Goal: Task Accomplishment & Management: Complete application form

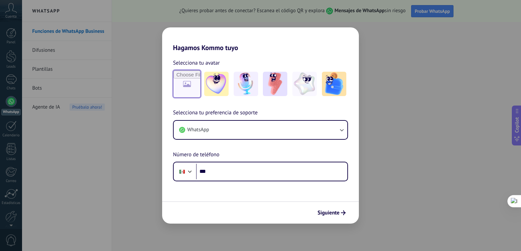
click at [184, 82] on input "file" at bounding box center [187, 84] width 26 height 26
type input "**********"
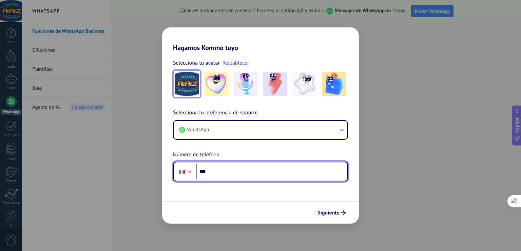
click at [226, 171] on input "***" at bounding box center [271, 172] width 151 height 16
type input "**********"
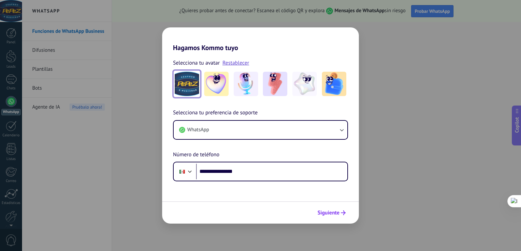
click at [323, 211] on span "Siguiente" at bounding box center [328, 213] width 22 height 5
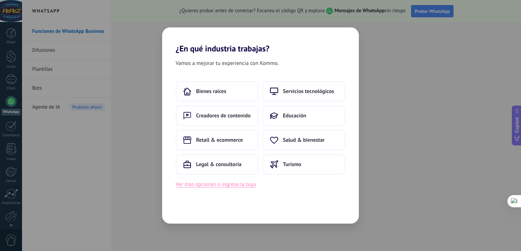
click at [230, 184] on button "Ver más opciones o ingresa la tuya" at bounding box center [216, 184] width 80 height 9
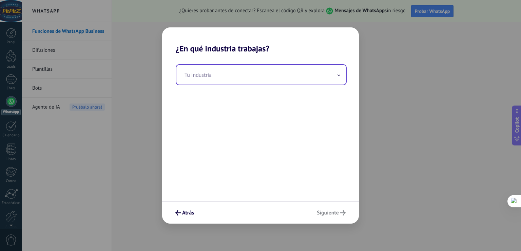
click at [215, 76] on input "text" at bounding box center [260, 75] width 169 height 20
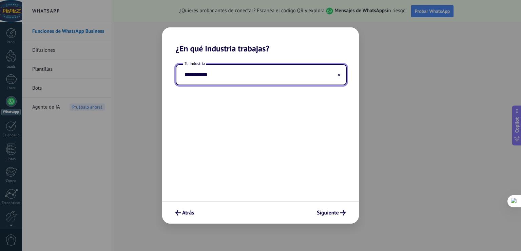
drag, startPoint x: 221, startPoint y: 73, endPoint x: 120, endPoint y: 62, distance: 100.9
click at [120, 62] on div "**********" at bounding box center [260, 125] width 521 height 251
type input "*********"
click at [326, 214] on span "Siguiente" at bounding box center [328, 213] width 22 height 5
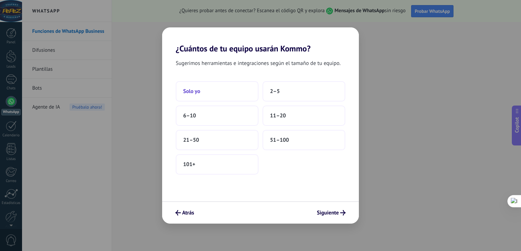
click at [209, 93] on button "Solo yo" at bounding box center [217, 91] width 83 height 20
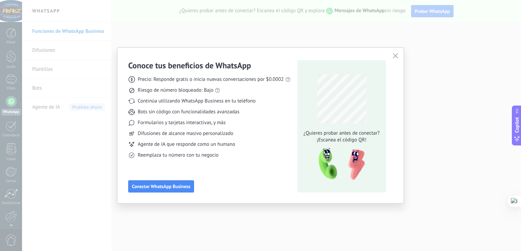
click at [100, 174] on div "Conoce tus beneficios de WhatsApp Precio: Responde gratis o inicia nuevas conve…" at bounding box center [260, 125] width 521 height 251
click at [394, 55] on icon "button" at bounding box center [394, 55] width 5 height 5
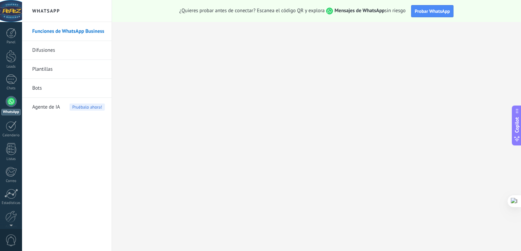
scroll to position [30, 0]
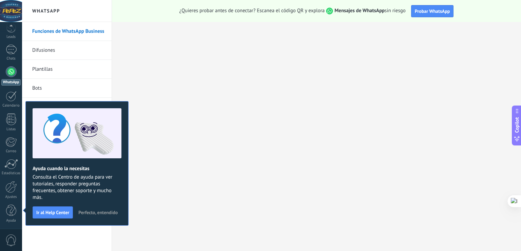
click at [47, 50] on link "Difusiones" at bounding box center [68, 50] width 73 height 19
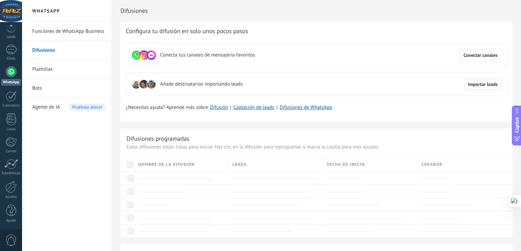
click at [484, 83] on span "Importar leads" at bounding box center [482, 84] width 30 height 5
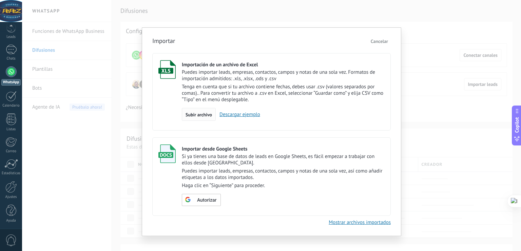
click at [202, 115] on span "Subir archivo" at bounding box center [198, 115] width 26 height 5
click at [0, 0] on input "Importación de un archivo de Excel Puedes importar leads, empresas, contactos, …" at bounding box center [0, 0] width 0 height 0
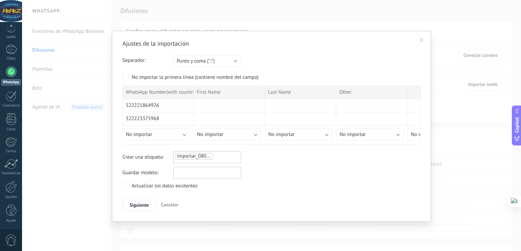
click at [207, 173] on input "text" at bounding box center [207, 173] width 68 height 12
type input "**********"
click at [137, 203] on span "Siguiente" at bounding box center [138, 205] width 19 height 5
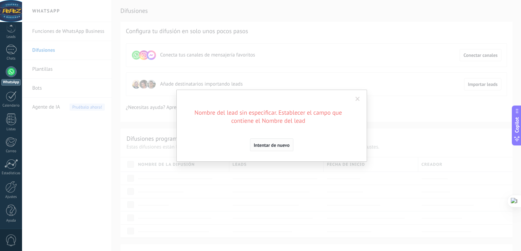
click at [272, 143] on span "Intentar de nuevo" at bounding box center [271, 145] width 36 height 5
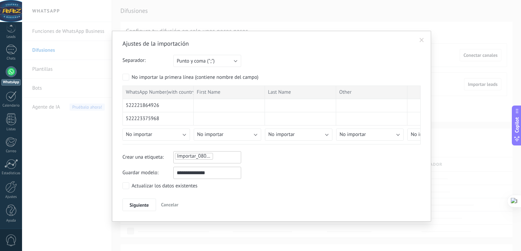
click at [212, 153] on ul "Importar_08092025_1941" at bounding box center [197, 156] width 47 height 8
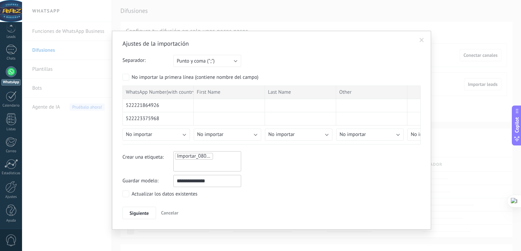
click at [188, 163] on input "text" at bounding box center [192, 166] width 34 height 10
type input "********"
click at [224, 180] on span "CLIENTES" at bounding box center [221, 177] width 25 height 9
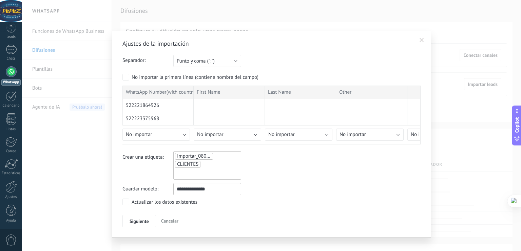
click at [281, 183] on div "**********" at bounding box center [271, 189] width 298 height 12
click at [134, 219] on span "Siguiente" at bounding box center [138, 221] width 19 height 5
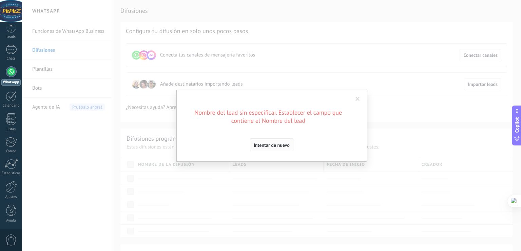
click at [277, 146] on span "Intentar de nuevo" at bounding box center [271, 145] width 36 height 5
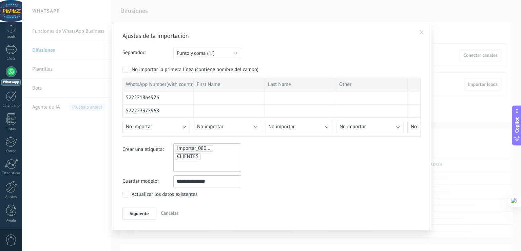
click at [160, 193] on div "Actualizar los datos existentes" at bounding box center [164, 194] width 66 height 7
click at [202, 158] on ul "Importar_08092025_1941 CLIENTES CLIENTES" at bounding box center [207, 158] width 66 height 26
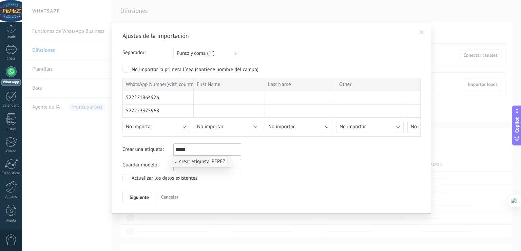
type input "*****"
click at [223, 163] on span "PEPEZ" at bounding box center [218, 161] width 18 height 9
click at [318, 176] on div "Actualizar los datos existentes" at bounding box center [271, 179] width 298 height 8
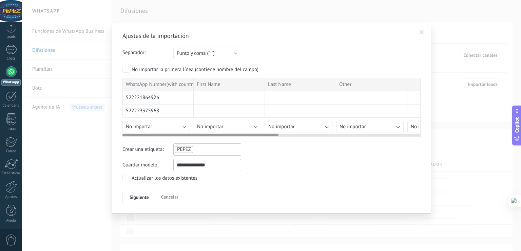
click at [176, 109] on div "522223375968" at bounding box center [157, 111] width 71 height 13
click at [175, 95] on div "522221864926" at bounding box center [157, 97] width 71 height 13
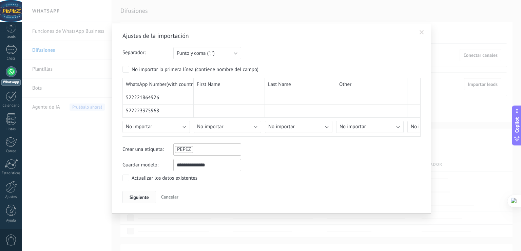
click at [137, 201] on button "Siguiente" at bounding box center [139, 197] width 34 height 13
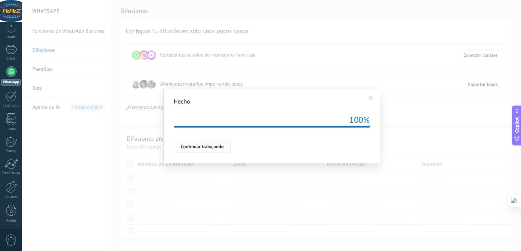
click at [191, 144] on span "Continuar trabajando" at bounding box center [202, 146] width 43 height 5
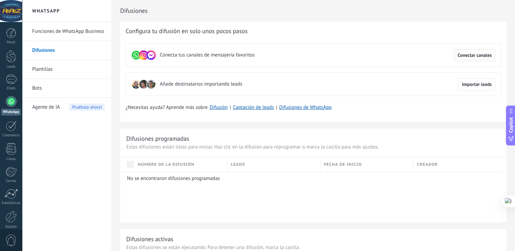
click at [474, 56] on span "Conectar canales" at bounding box center [475, 55] width 34 height 5
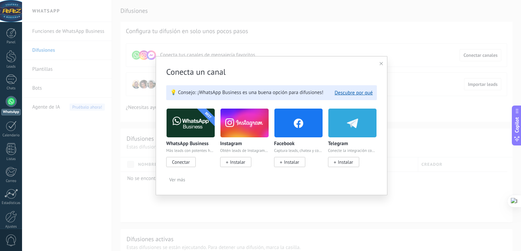
click at [177, 181] on span "Ver más" at bounding box center [177, 180] width 16 height 5
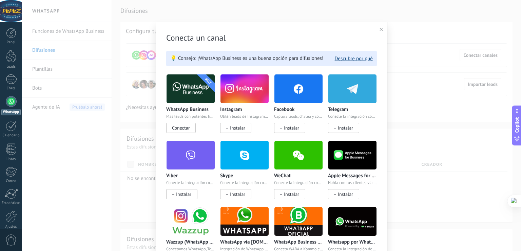
click at [347, 59] on button "Descubre por qué" at bounding box center [353, 59] width 38 height 6
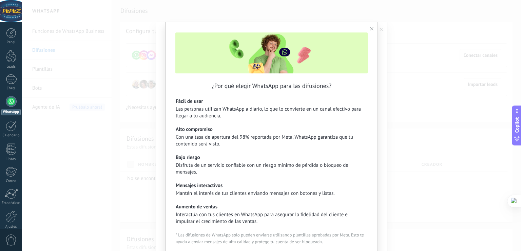
scroll to position [47, 0]
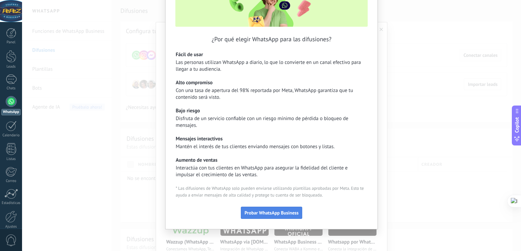
click at [277, 212] on span "Probar WhatsApp Business" at bounding box center [271, 213] width 54 height 5
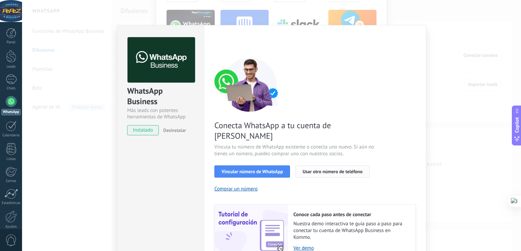
scroll to position [27, 0]
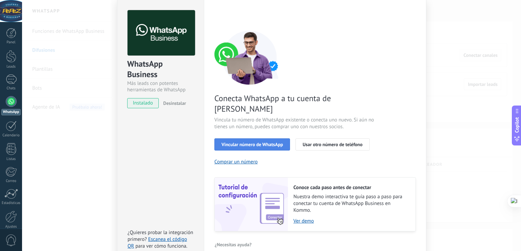
click at [247, 142] on span "Vincular número de WhatsApp" at bounding box center [251, 144] width 61 height 5
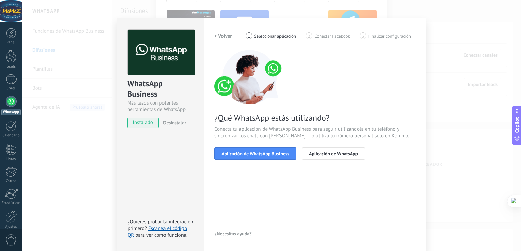
scroll to position [7, 0]
click at [323, 154] on span "Aplicación de WhatsApp" at bounding box center [333, 153] width 49 height 5
